Goal: Information Seeking & Learning: Learn about a topic

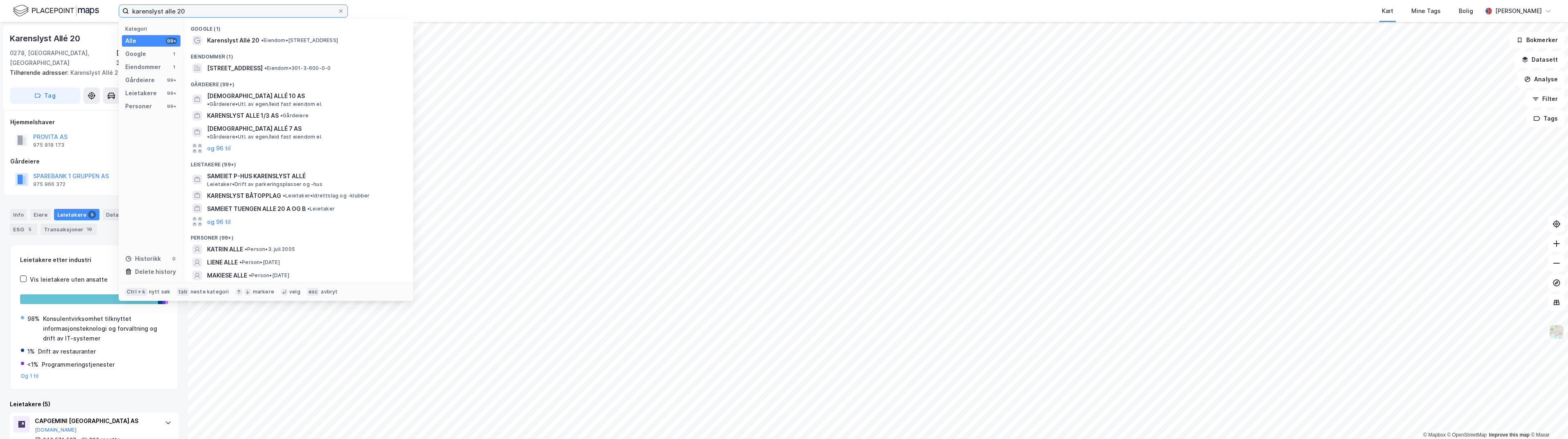
drag, startPoint x: 194, startPoint y: 10, endPoint x: 65, endPoint y: 2, distance: 129.2
click at [65, 2] on div "karenslyst alle 20 Kategori Alle 99+ Google 1 Eiendommer 1 Gårdeiere 99+ Leieta…" at bounding box center [784, 11] width 1568 height 22
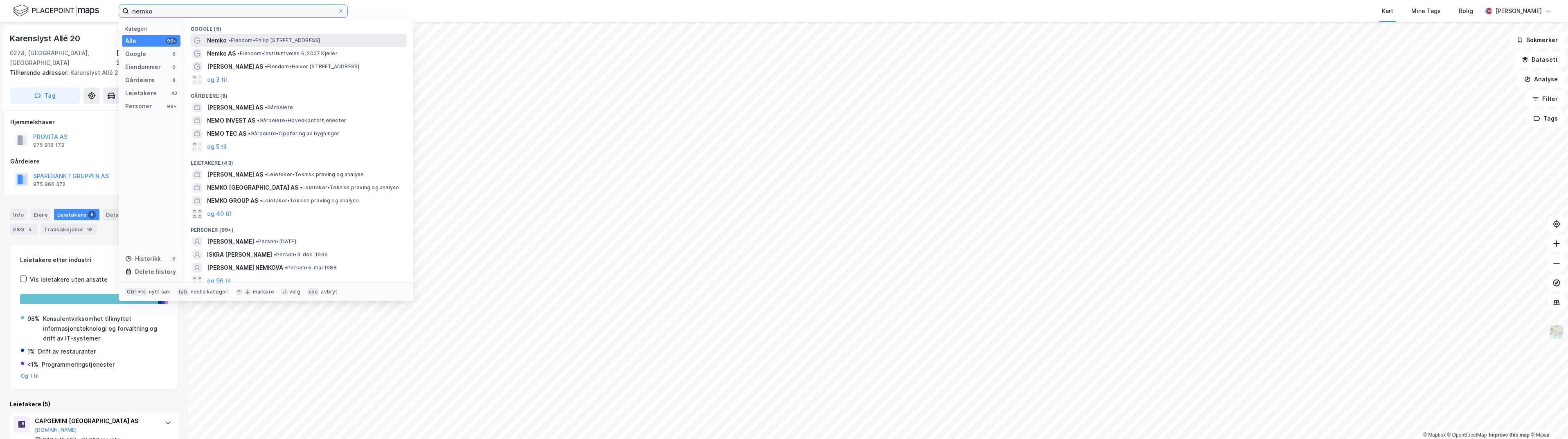
type input "nemko"
click at [261, 38] on span "• Eiendom • [STREET_ADDRESS]" at bounding box center [274, 40] width 92 height 7
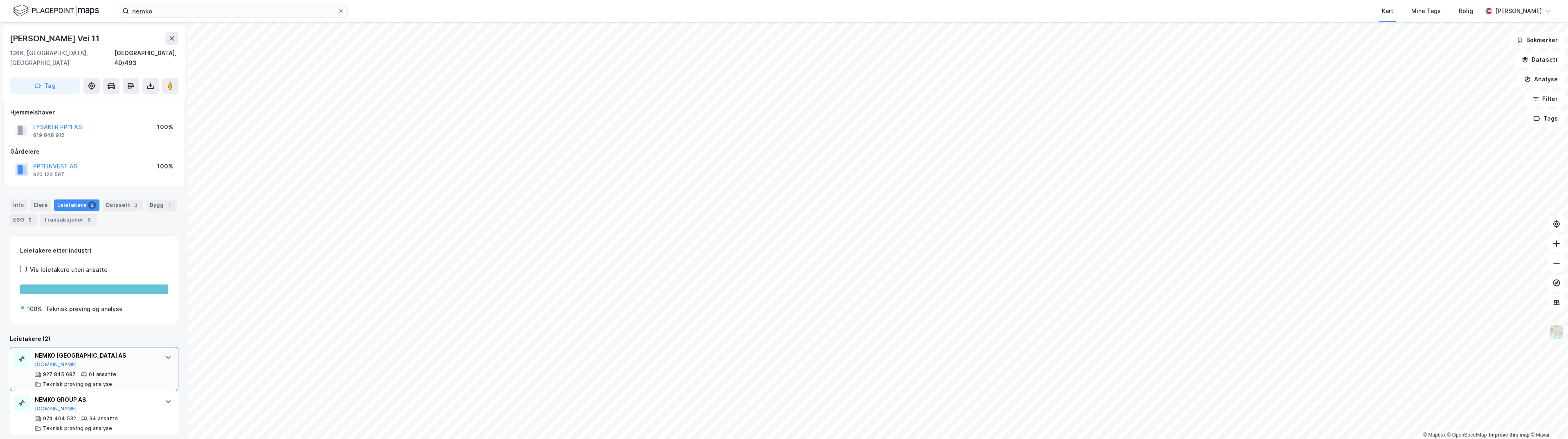
click at [122, 352] on div "NEMKO SCANDINAVIA AS [DOMAIN_NAME]" at bounding box center [96, 359] width 122 height 17
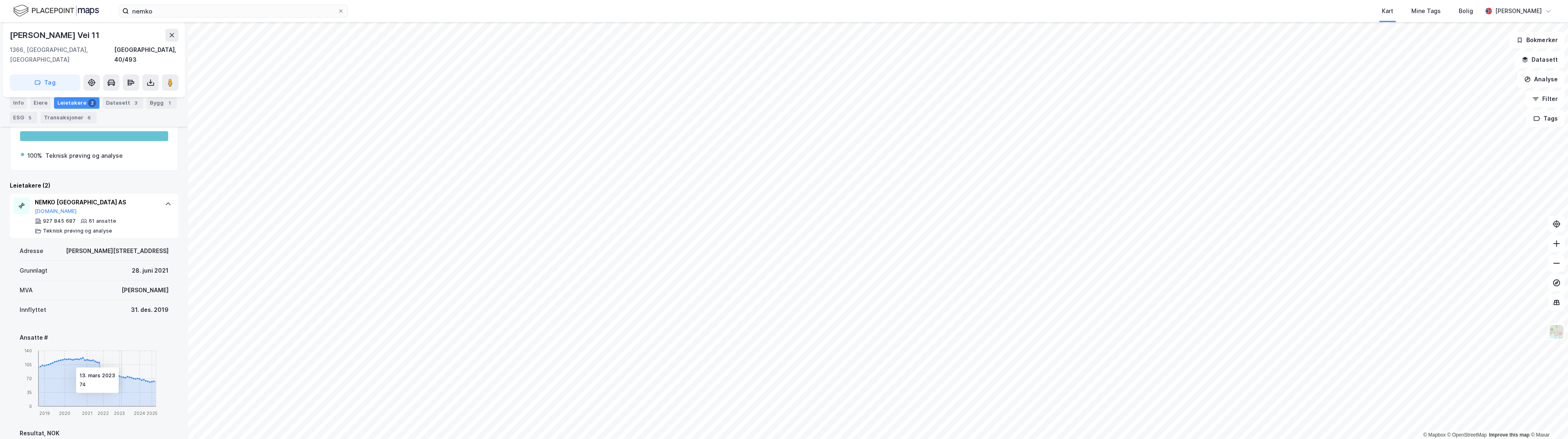
scroll to position [164, 0]
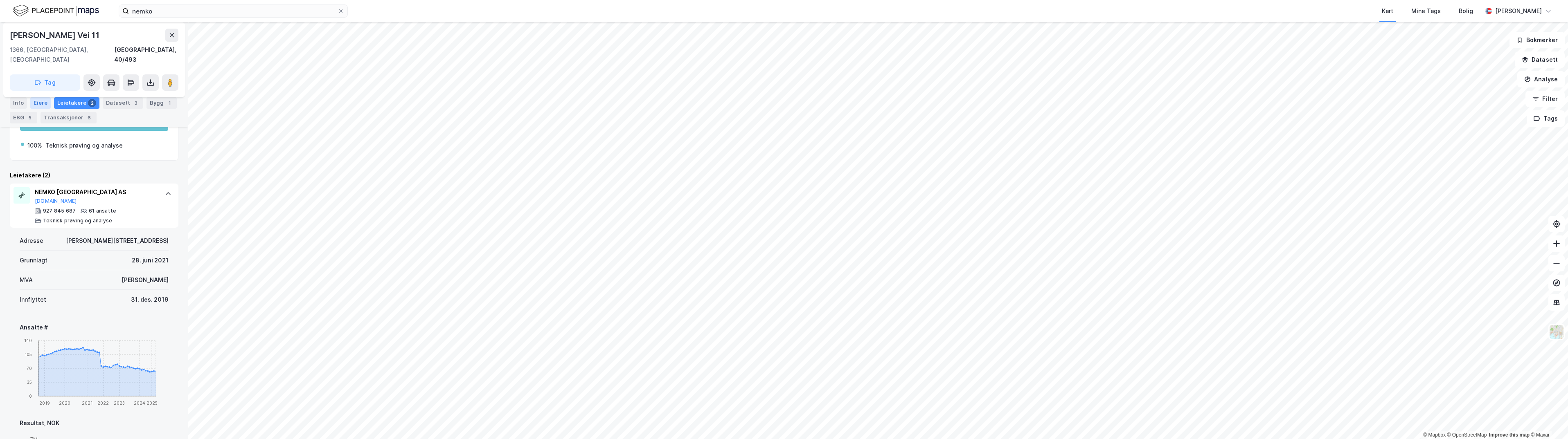
click at [41, 101] on div "Eiere" at bounding box center [41, 103] width 21 height 12
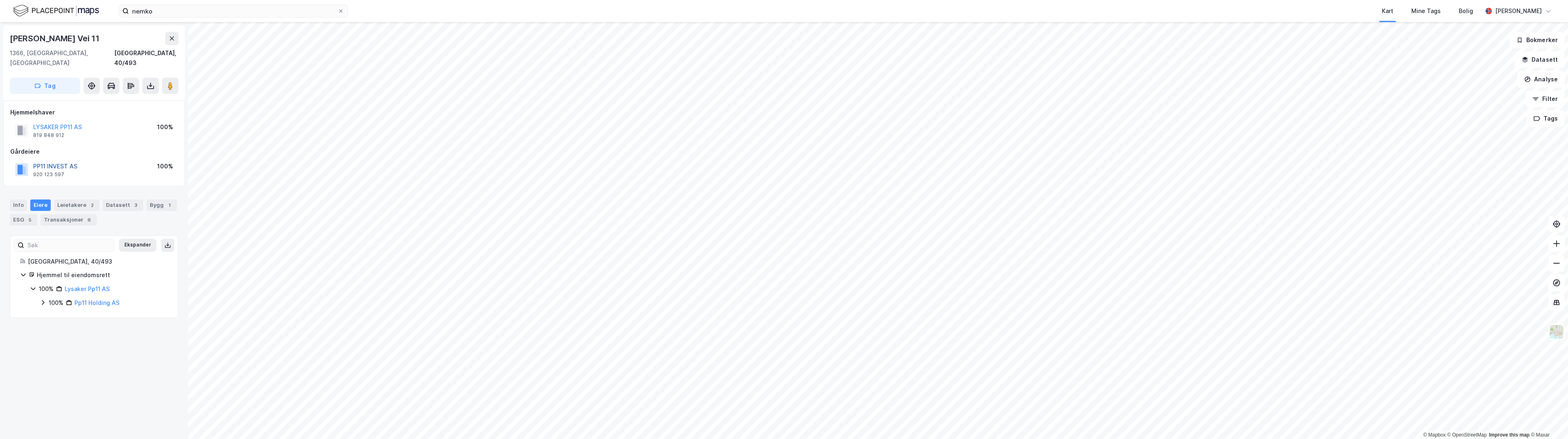
click at [0, 0] on button "PP11 INVEST AS" at bounding box center [0, 0] width 0 height 0
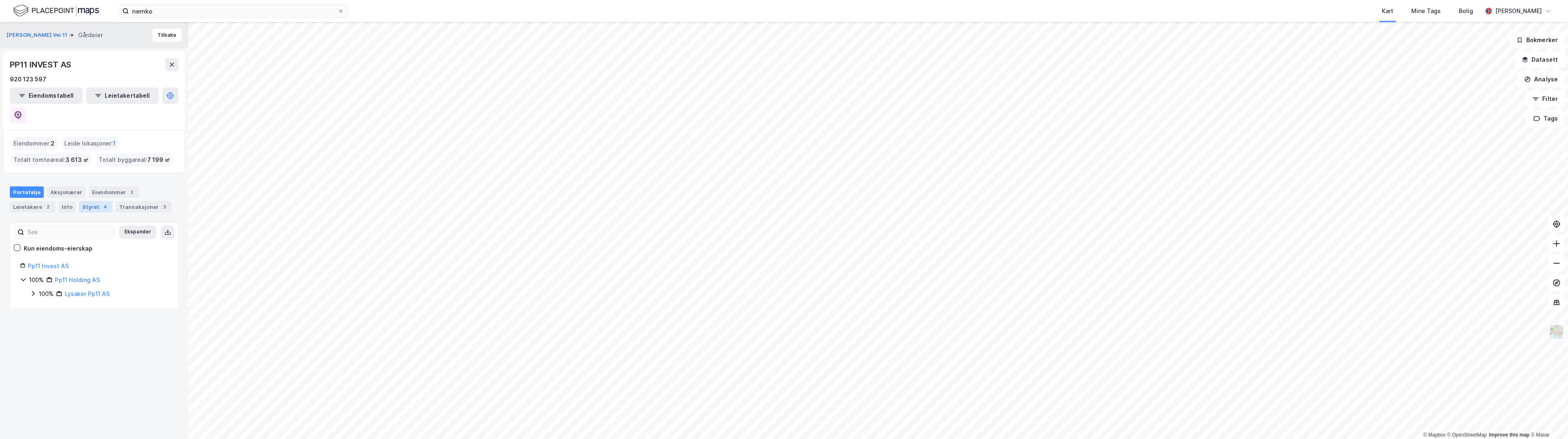
click at [94, 201] on div "Styret 4" at bounding box center [96, 207] width 33 height 12
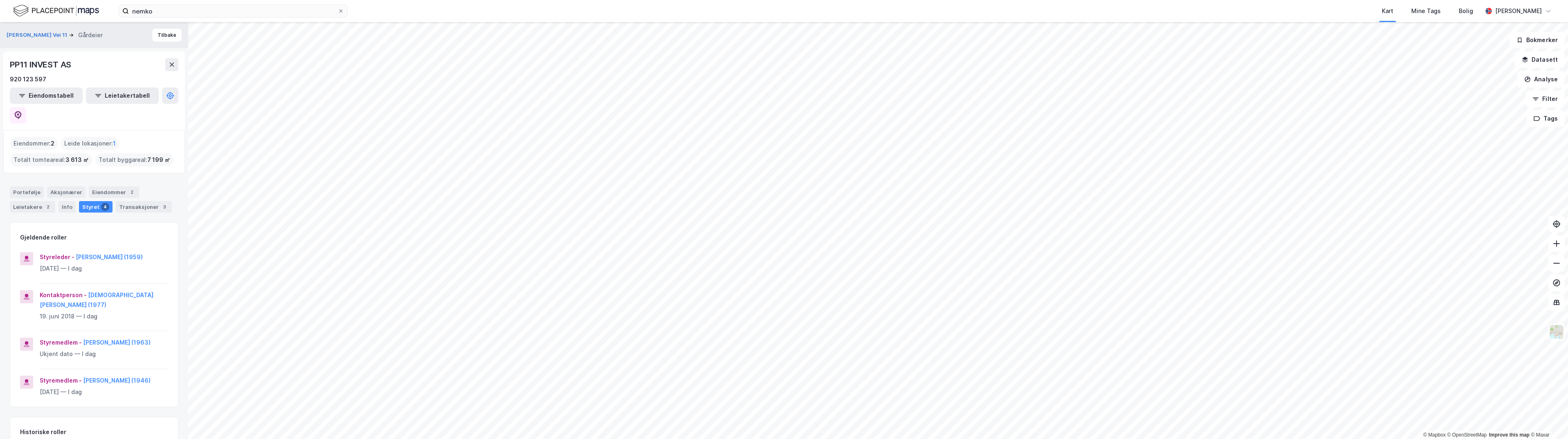
click at [91, 201] on div "Styret 4" at bounding box center [96, 207] width 33 height 12
click at [63, 187] on div "Aksjonærer" at bounding box center [66, 192] width 38 height 12
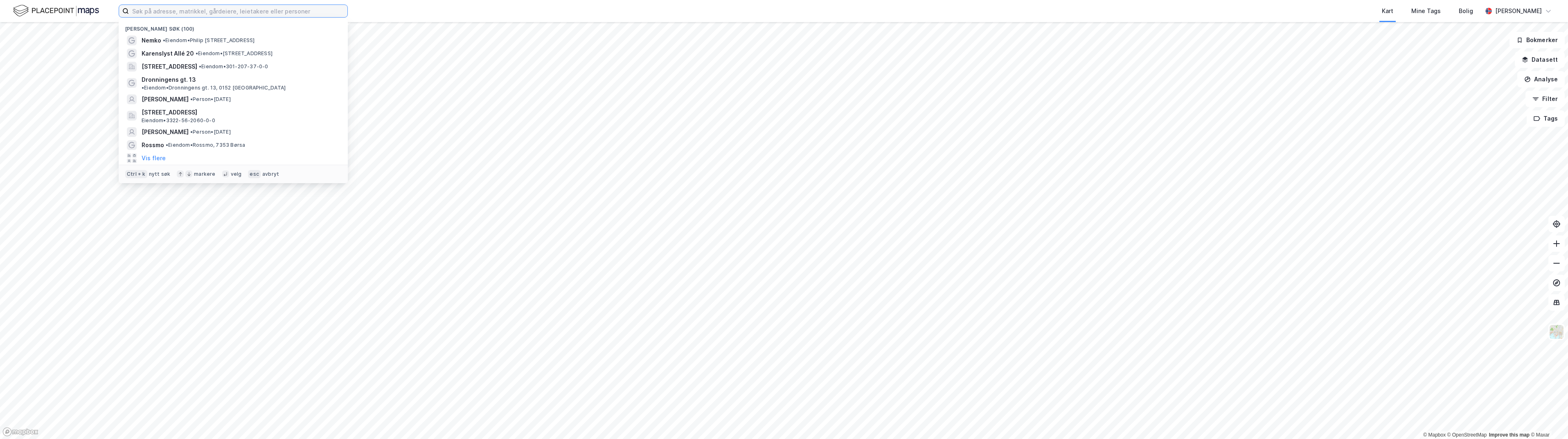
click at [211, 16] on input at bounding box center [238, 11] width 219 height 12
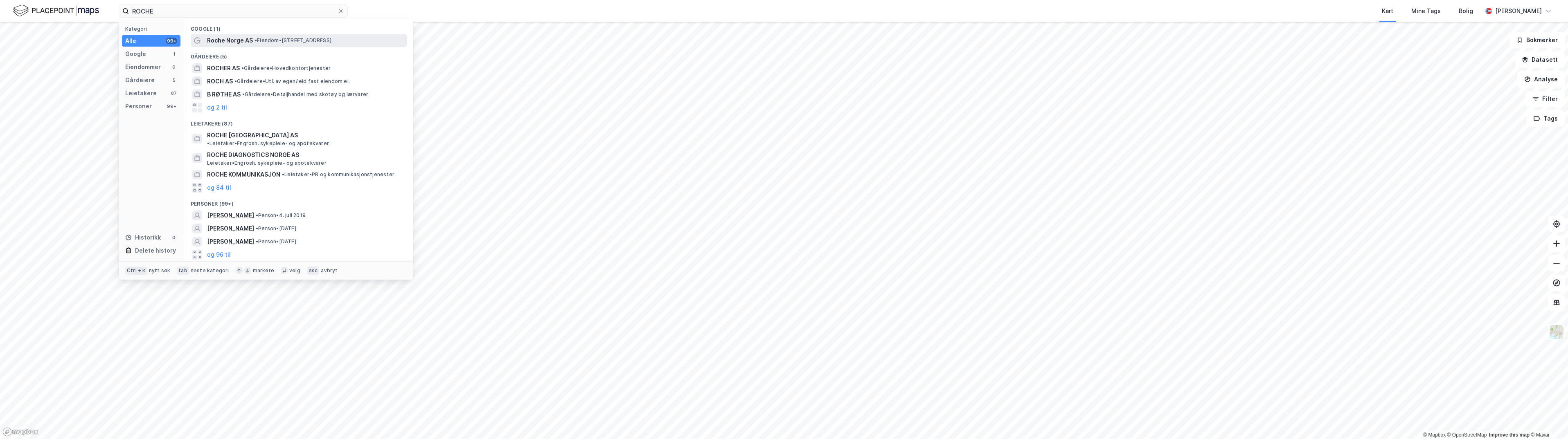
click at [251, 38] on span "Roche Norge AS" at bounding box center [229, 40] width 46 height 10
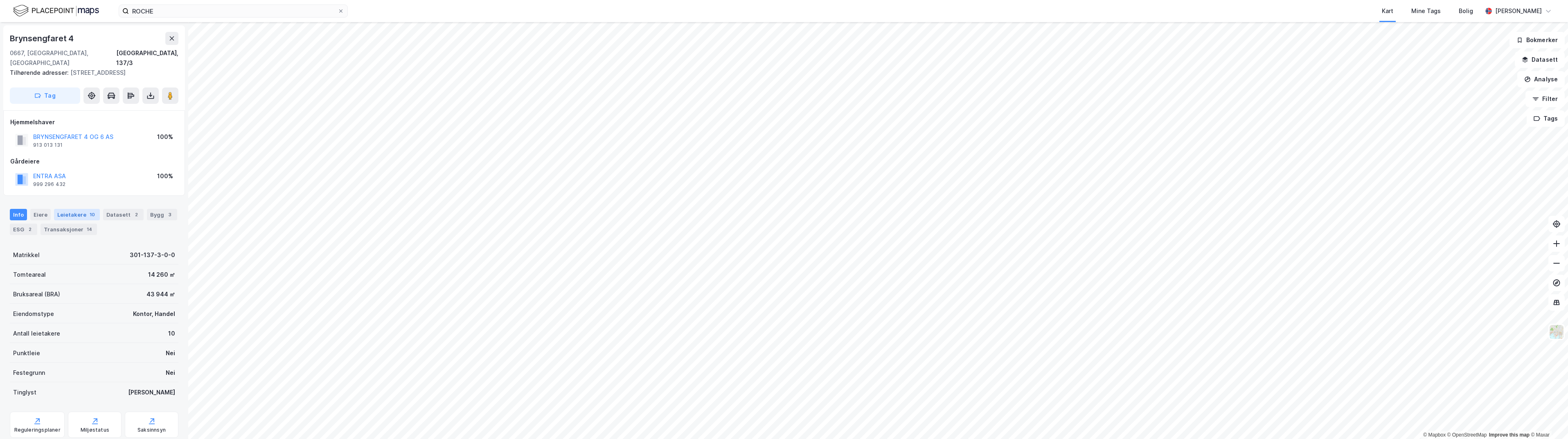
click at [78, 209] on div "Leietakere 10" at bounding box center [77, 215] width 46 height 12
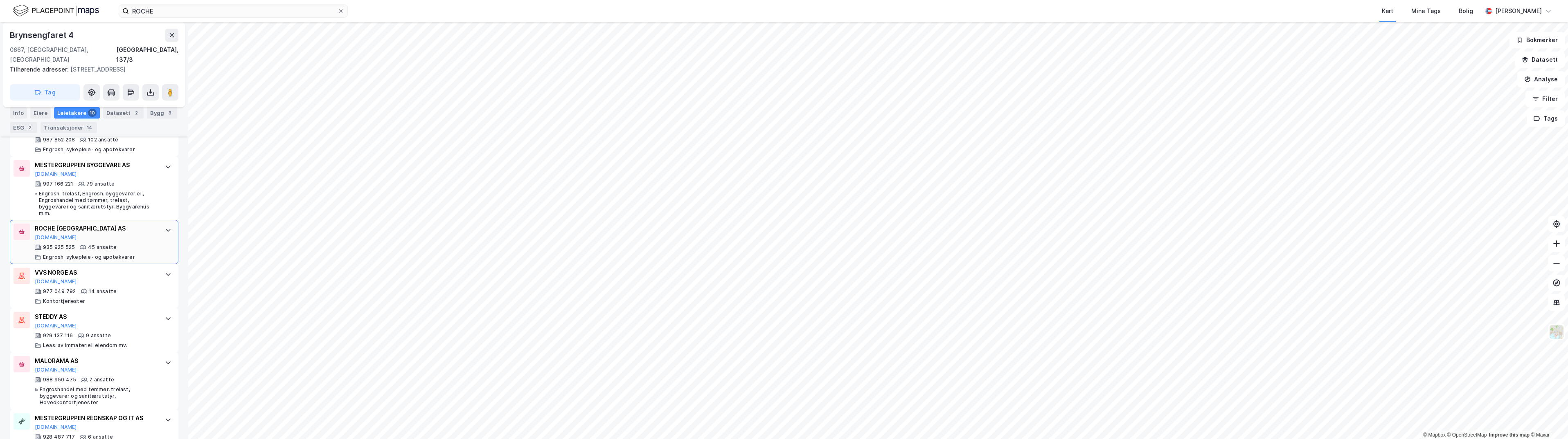
scroll to position [327, 0]
click at [108, 231] on div "ROCHE NORGE AS" at bounding box center [96, 236] width 122 height 10
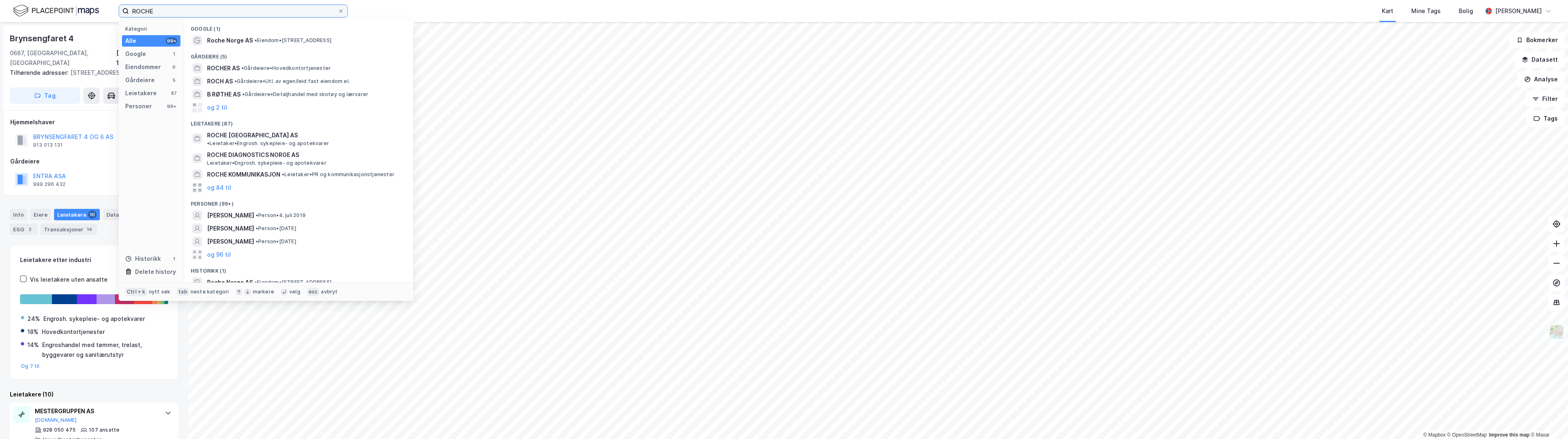
drag, startPoint x: 105, startPoint y: 13, endPoint x: 91, endPoint y: 10, distance: 14.3
click at [91, 10] on div "ROCHE Kategori Alle 99+ Google 1 Eiendommer 0 Gårdeiere 5 Leietakere 87 Persone…" at bounding box center [784, 11] width 1568 height 22
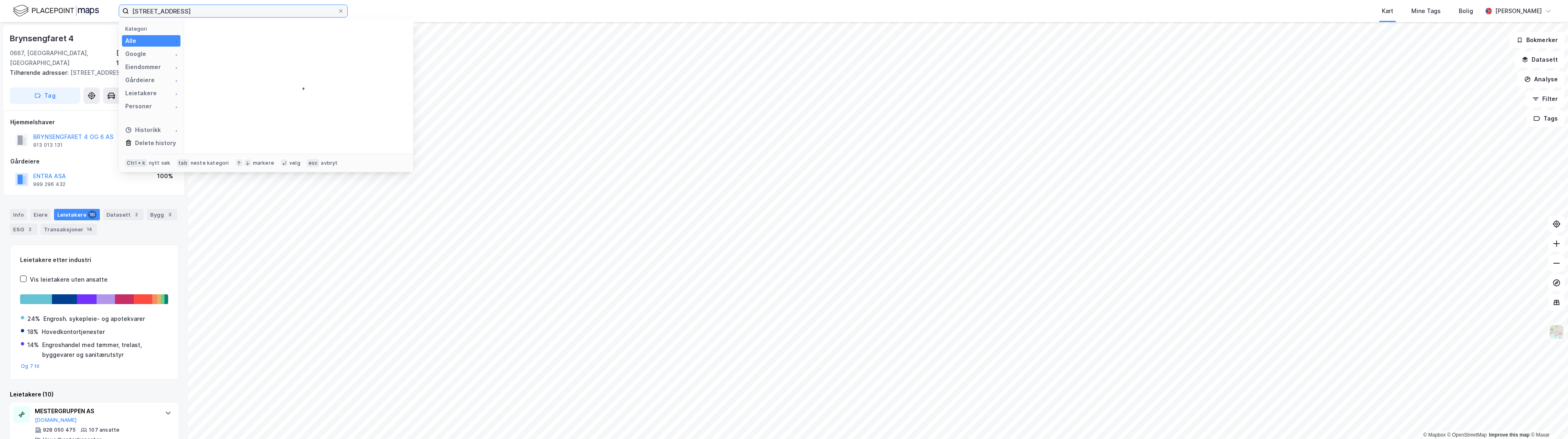
type input "kirkegata 15"
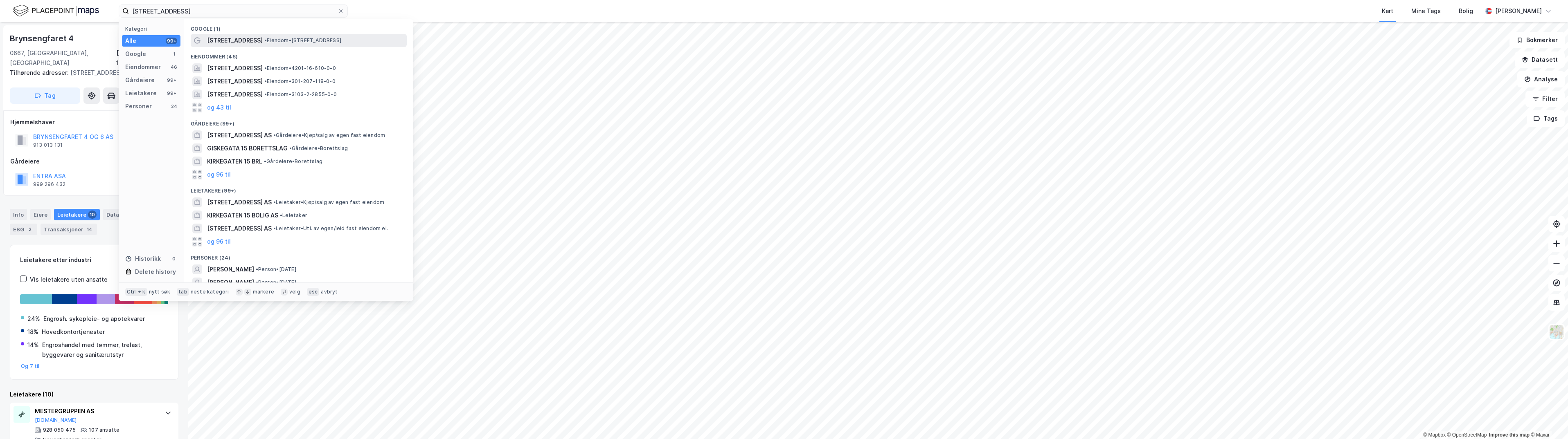
click at [238, 43] on span "Kirkegata 15" at bounding box center [234, 40] width 55 height 10
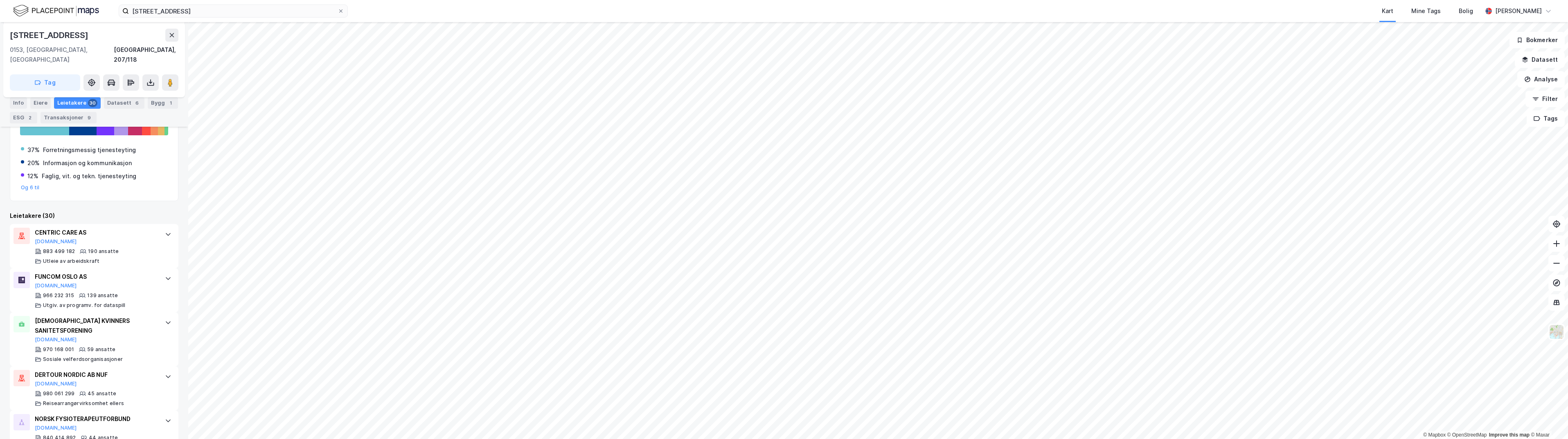
scroll to position [204, 0]
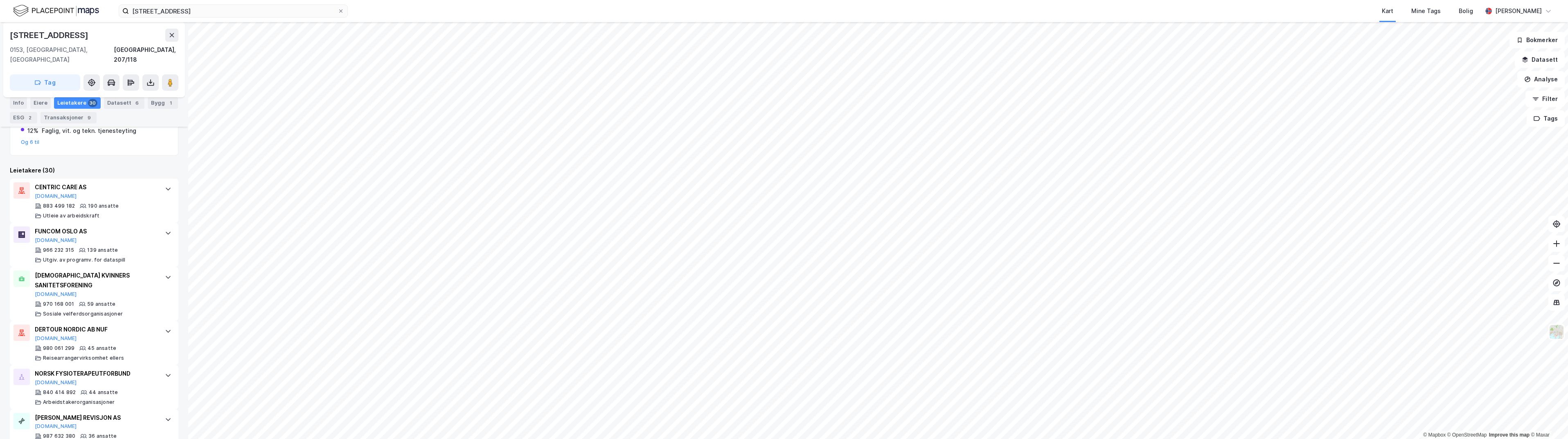
click at [136, 226] on div "FUNCOM OSLO AS" at bounding box center [96, 231] width 122 height 10
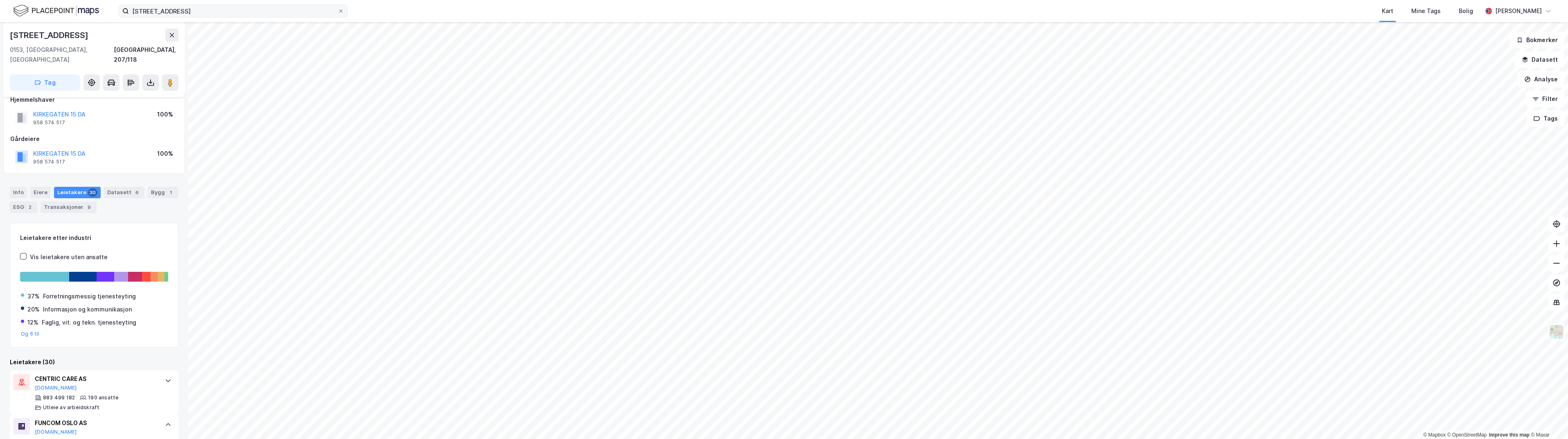
scroll to position [0, 0]
